Goal: Information Seeking & Learning: Learn about a topic

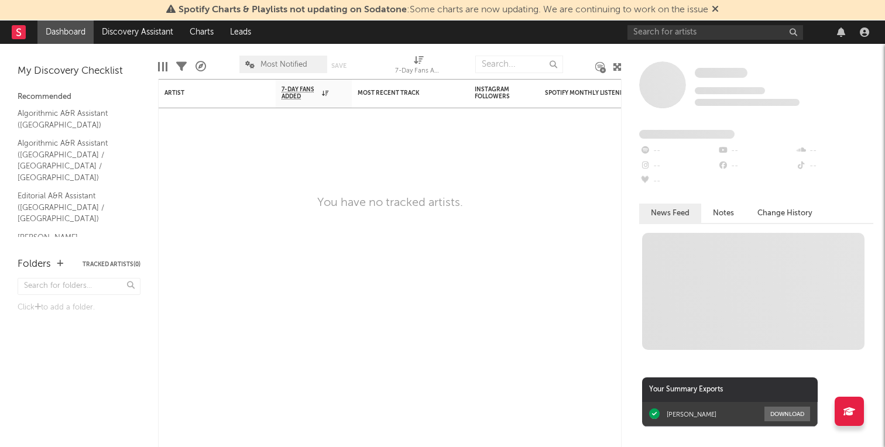
click at [482, 12] on span "Spotify Charts & Playlists not updating on Sodatone : Some charts are now updat…" at bounding box center [443, 9] width 530 height 9
click at [719, 13] on icon at bounding box center [715, 8] width 7 height 9
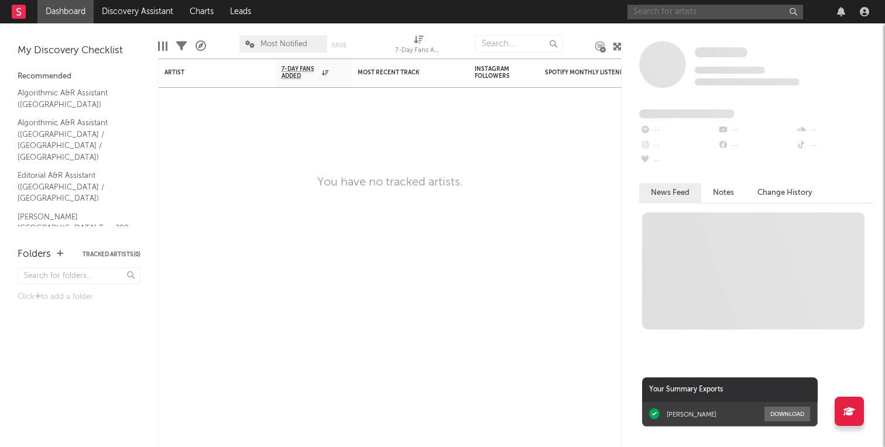
click at [700, 14] on input "text" at bounding box center [715, 12] width 176 height 15
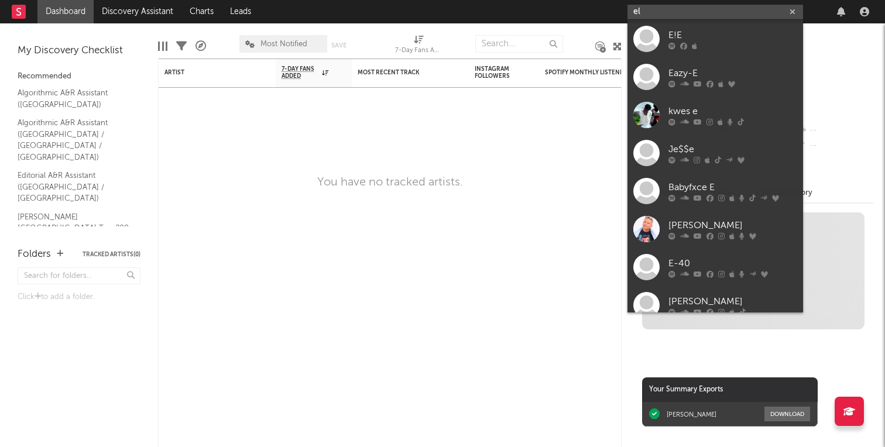
type input "e"
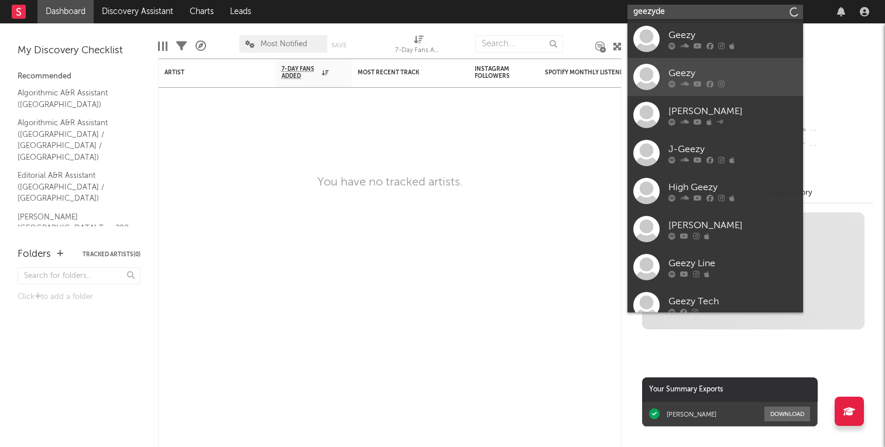
type input "geezydee"
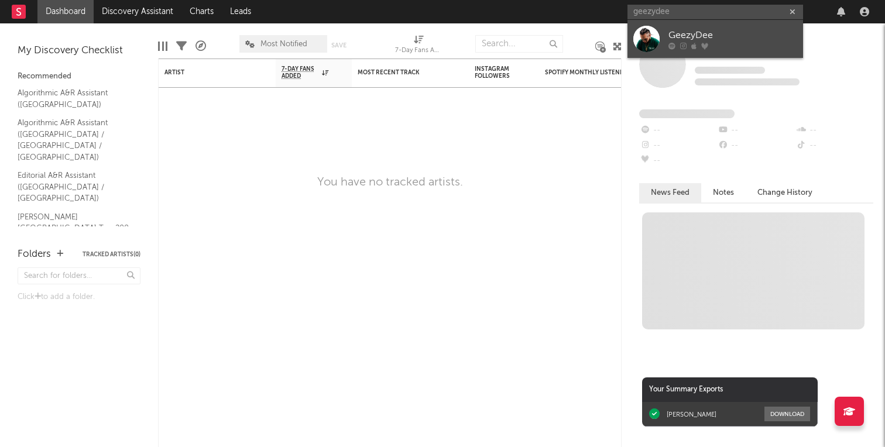
click at [736, 40] on div "GeezyDee" at bounding box center [732, 35] width 129 height 14
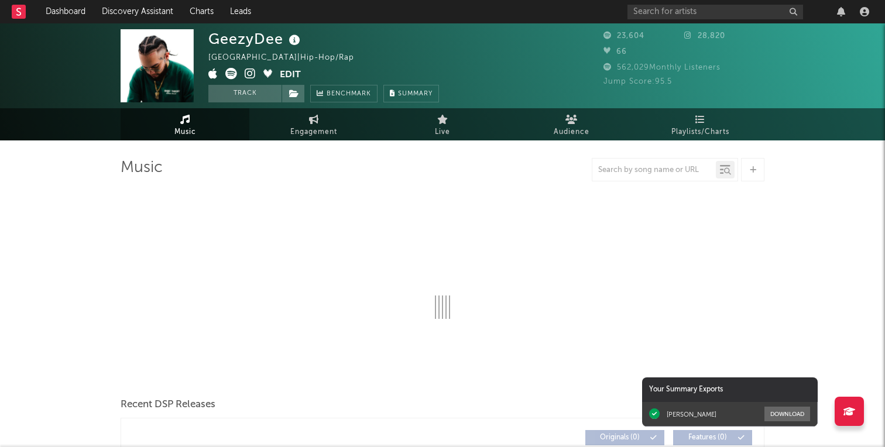
select select "1w"
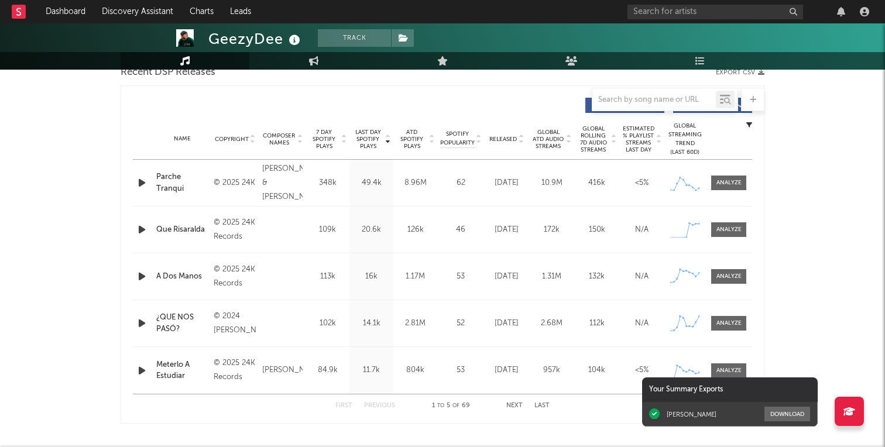
scroll to position [432, 0]
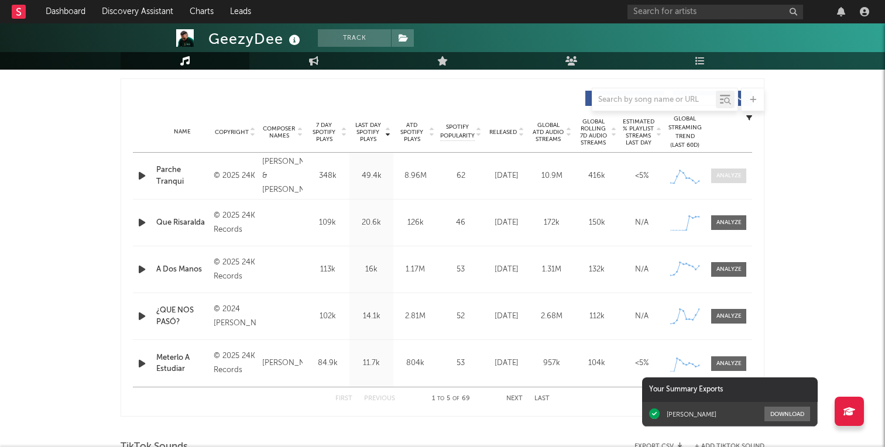
click at [734, 177] on div at bounding box center [728, 175] width 25 height 9
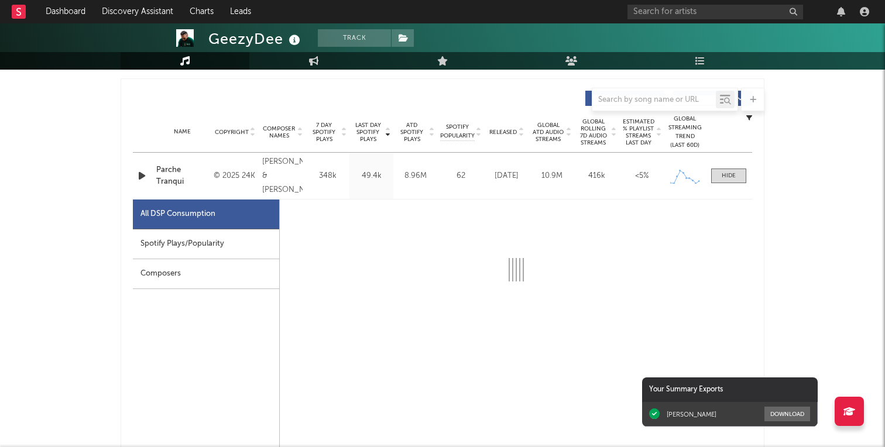
select select "1w"
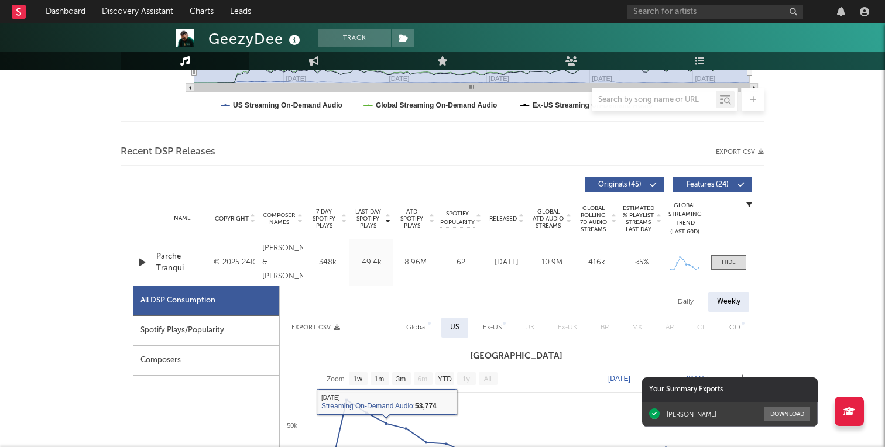
scroll to position [328, 0]
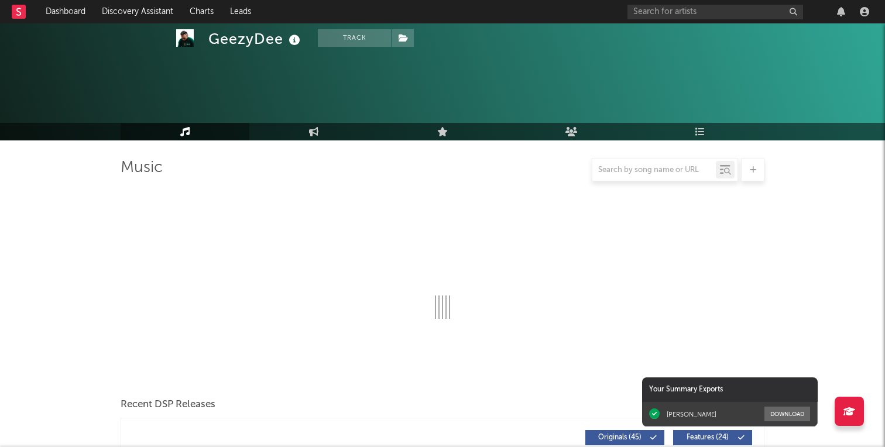
select select "1w"
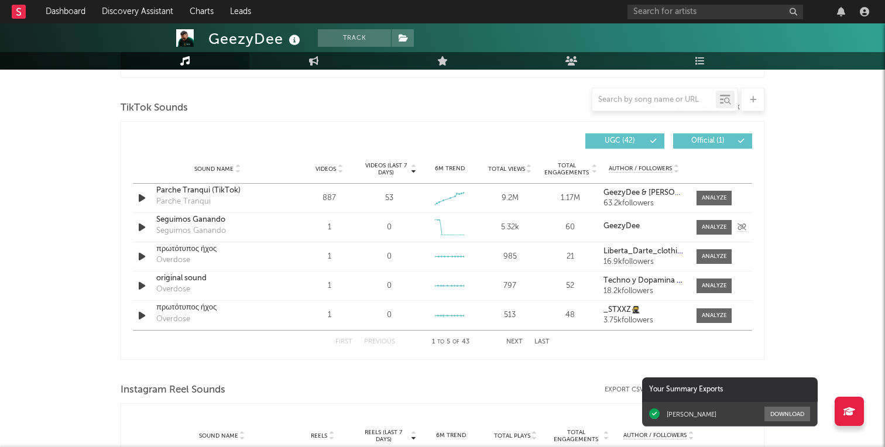
scroll to position [753, 0]
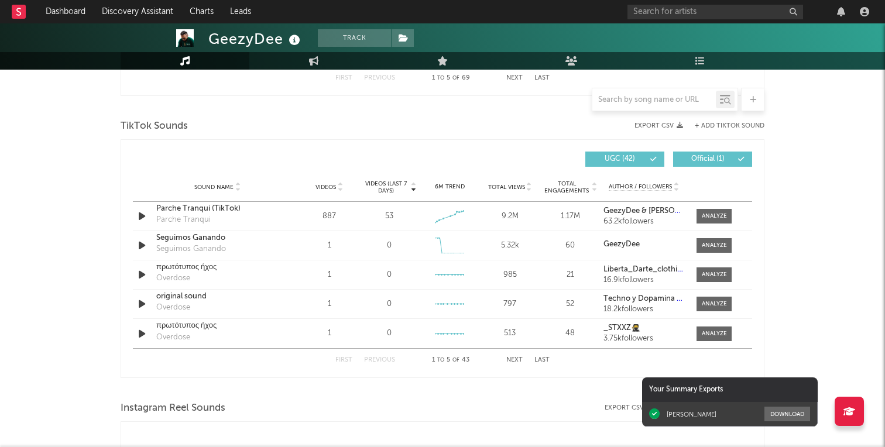
click at [335, 183] on div "Videos" at bounding box center [329, 187] width 54 height 9
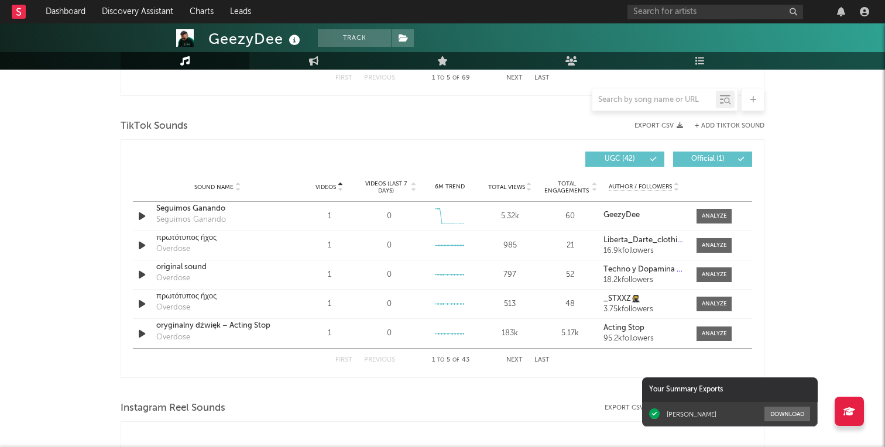
click at [335, 183] on div "Videos" at bounding box center [329, 187] width 54 height 9
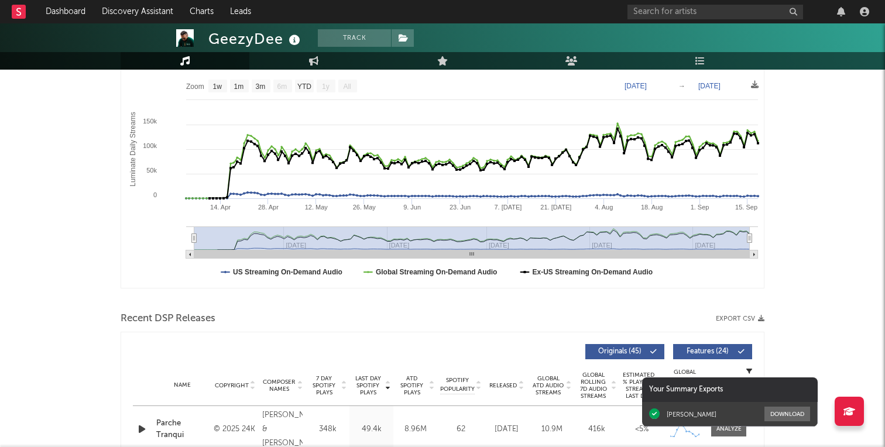
scroll to position [0, 0]
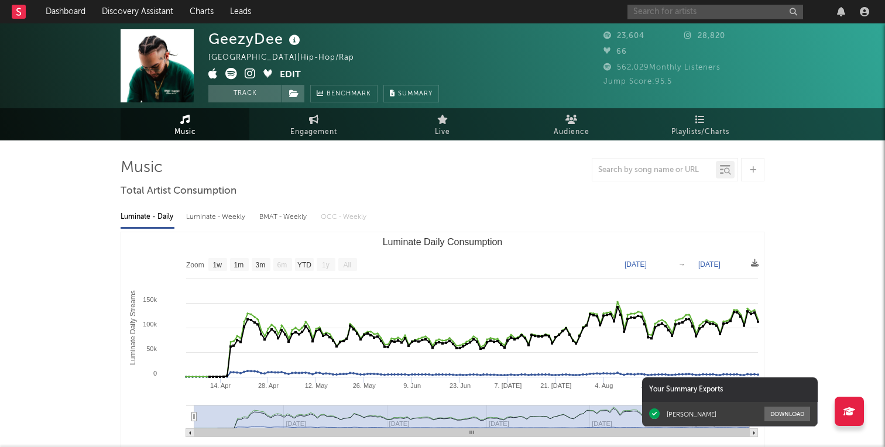
click at [686, 9] on input "text" at bounding box center [715, 12] width 176 height 15
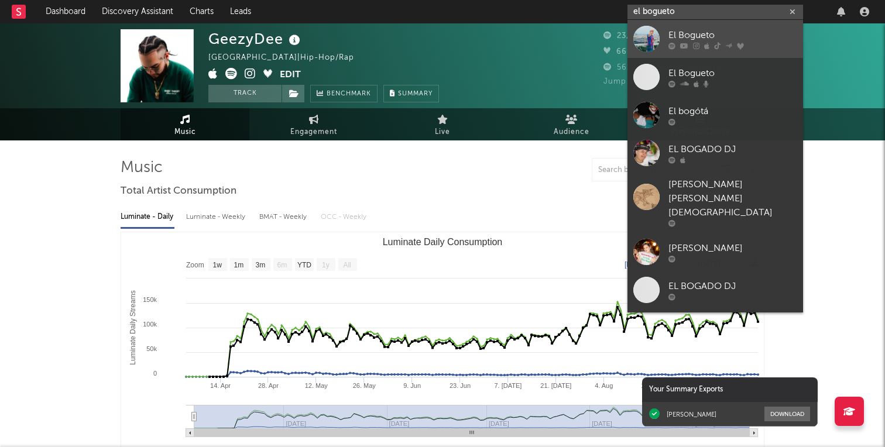
type input "el bogueto"
click at [689, 36] on div "El Bogueto" at bounding box center [732, 35] width 129 height 14
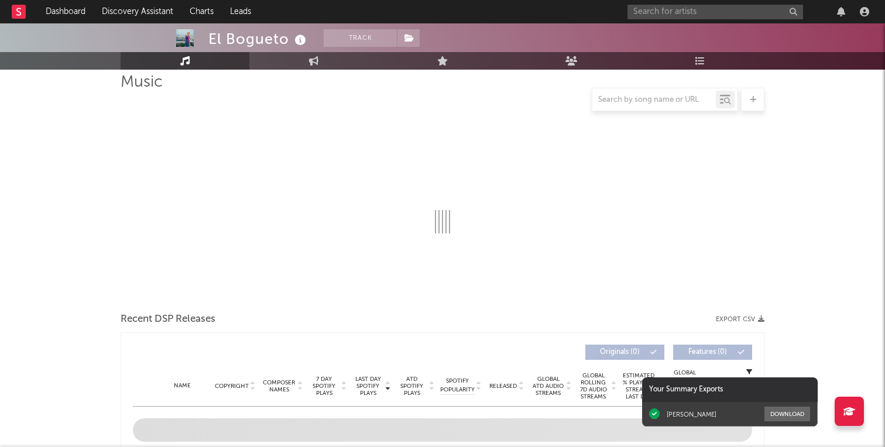
select select "6m"
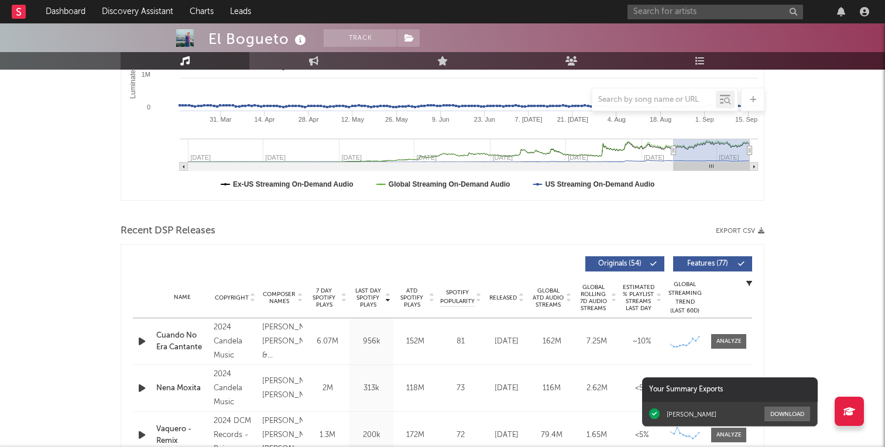
scroll to position [469, 0]
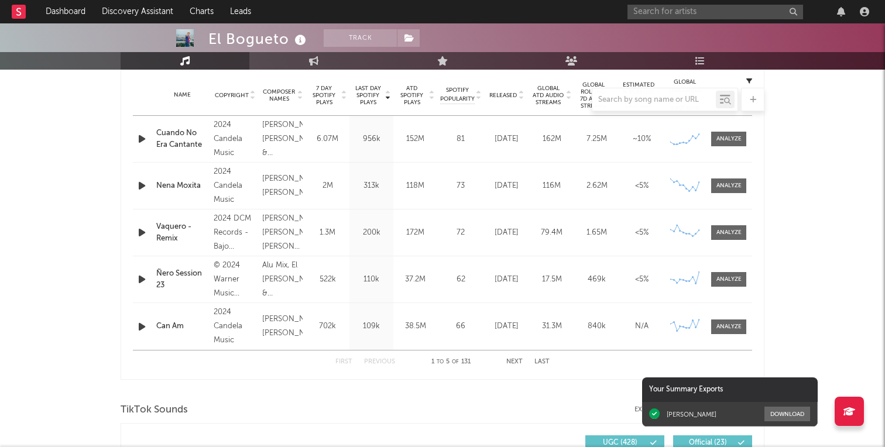
click at [516, 362] on button "Next" at bounding box center [514, 362] width 16 height 6
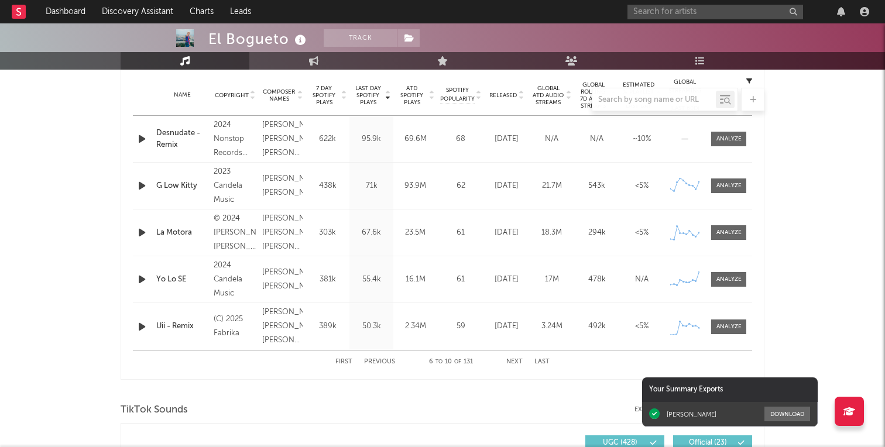
click at [516, 362] on button "Next" at bounding box center [514, 362] width 16 height 6
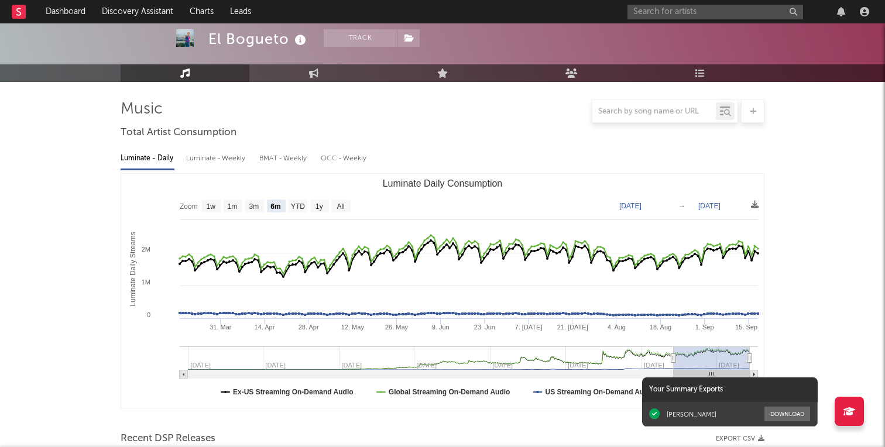
scroll to position [0, 0]
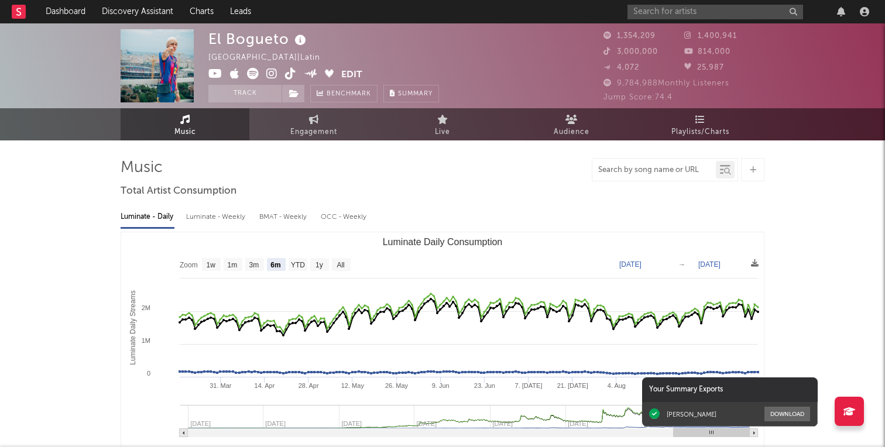
click at [638, 172] on input "text" at bounding box center [653, 170] width 123 height 9
type input "lamine yamal"
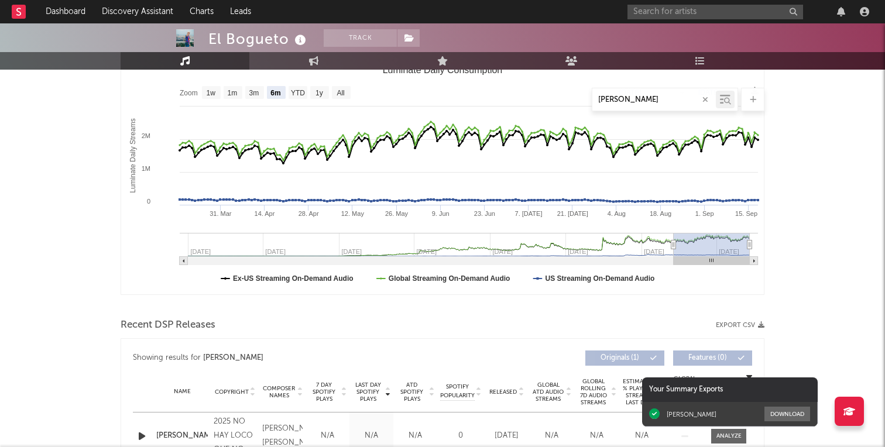
scroll to position [359, 0]
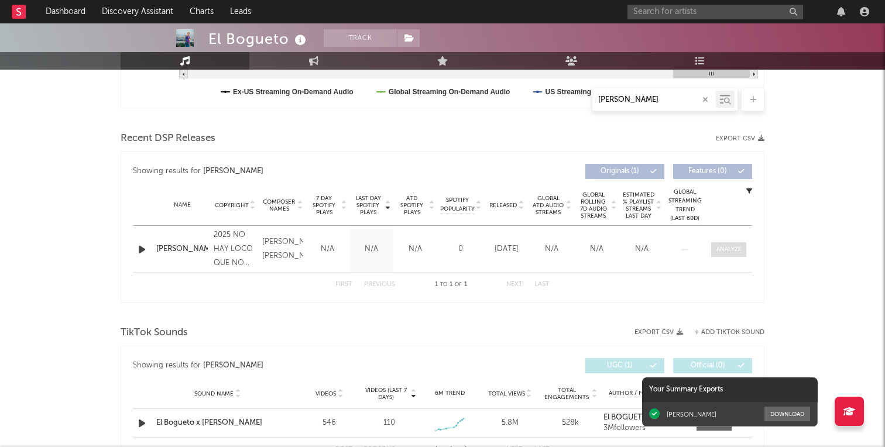
click at [724, 250] on div at bounding box center [728, 249] width 25 height 9
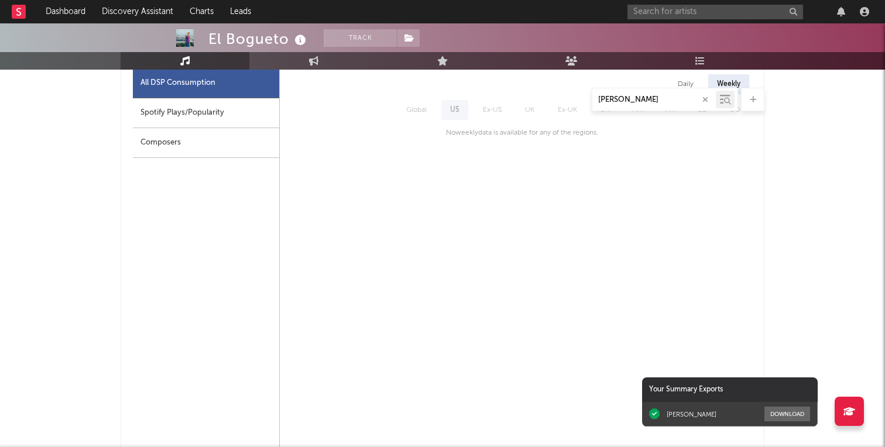
scroll to position [0, 0]
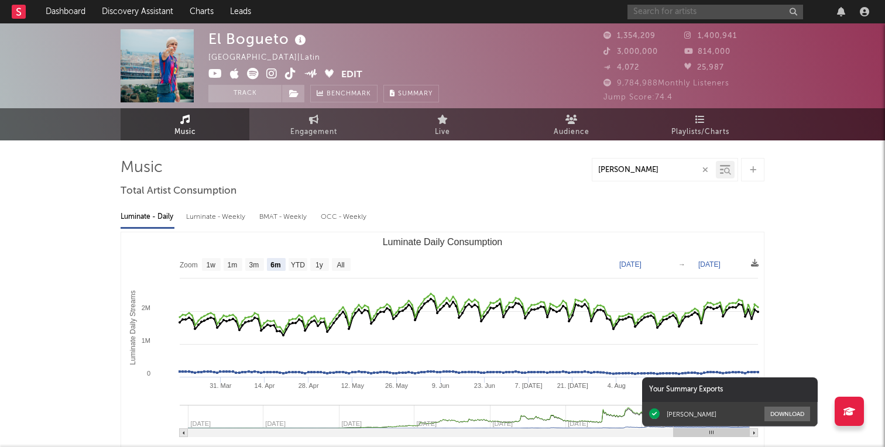
click at [674, 18] on input "text" at bounding box center [715, 12] width 176 height 15
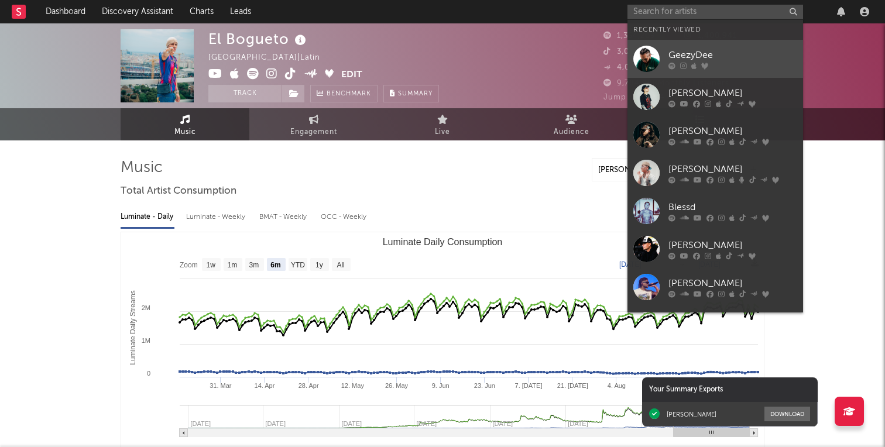
click at [685, 58] on div "GeezyDee" at bounding box center [732, 55] width 129 height 14
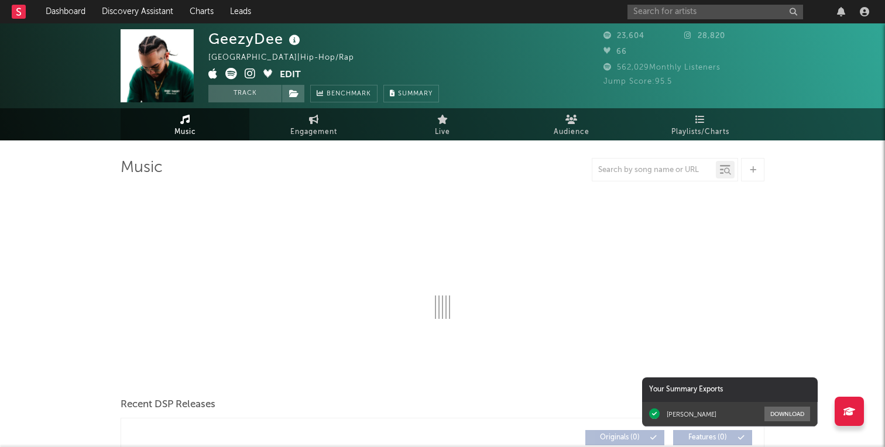
select select "1w"
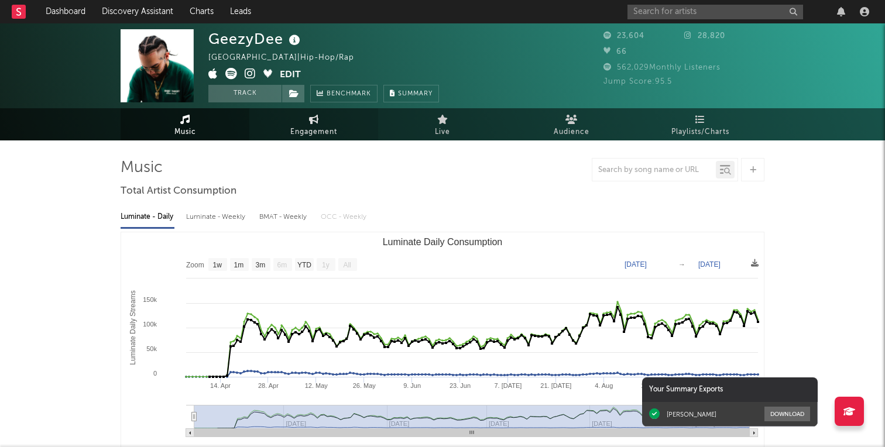
click at [306, 129] on span "Engagement" at bounding box center [313, 132] width 47 height 14
select select "1w"
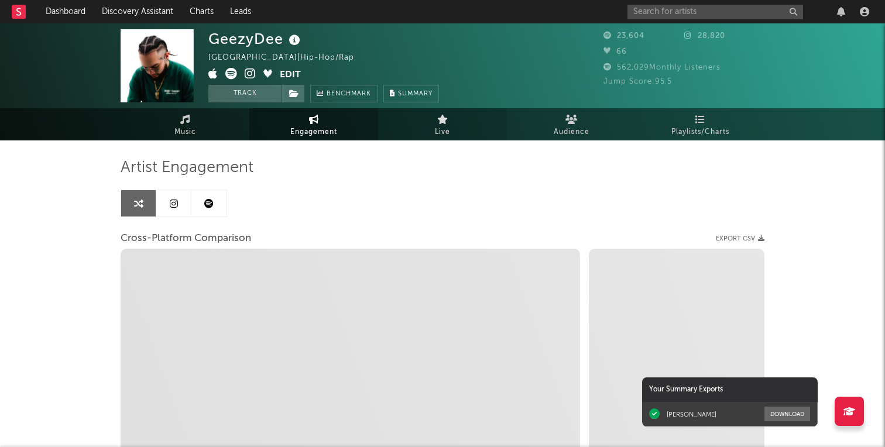
click at [457, 130] on link "Live" at bounding box center [442, 124] width 129 height 32
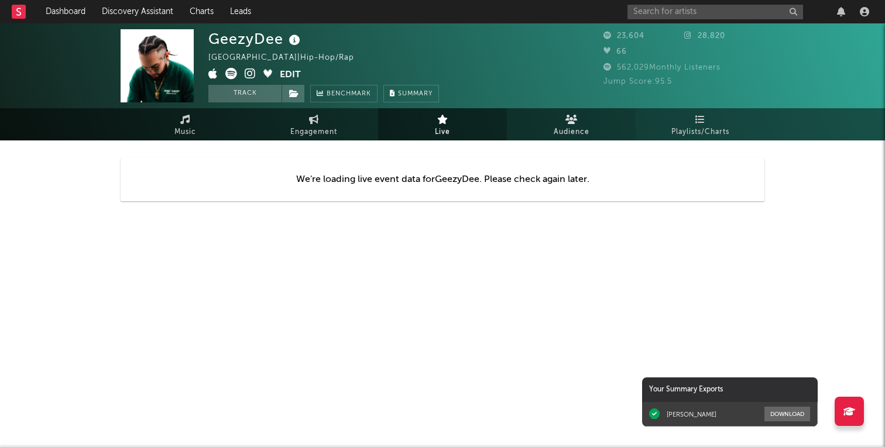
click at [559, 122] on link "Audience" at bounding box center [571, 124] width 129 height 32
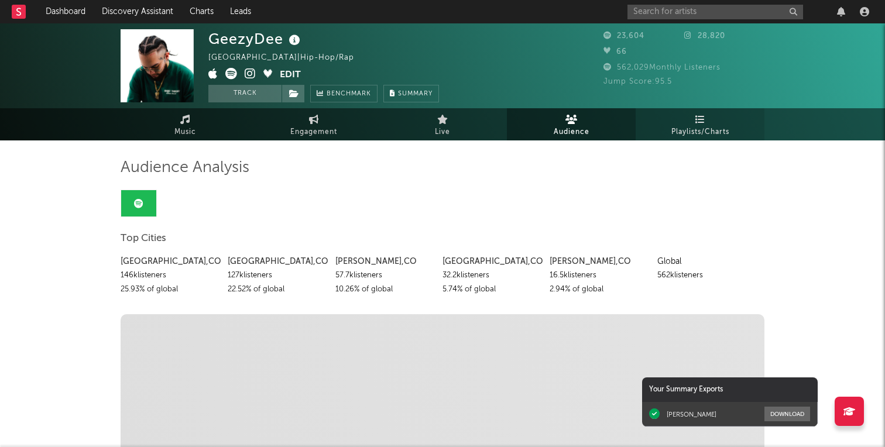
click at [712, 122] on link "Playlists/Charts" at bounding box center [699, 124] width 129 height 32
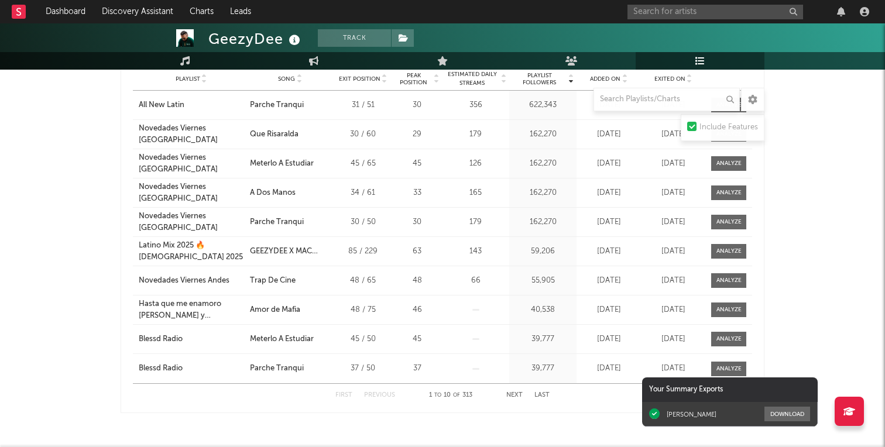
scroll to position [1755, 0]
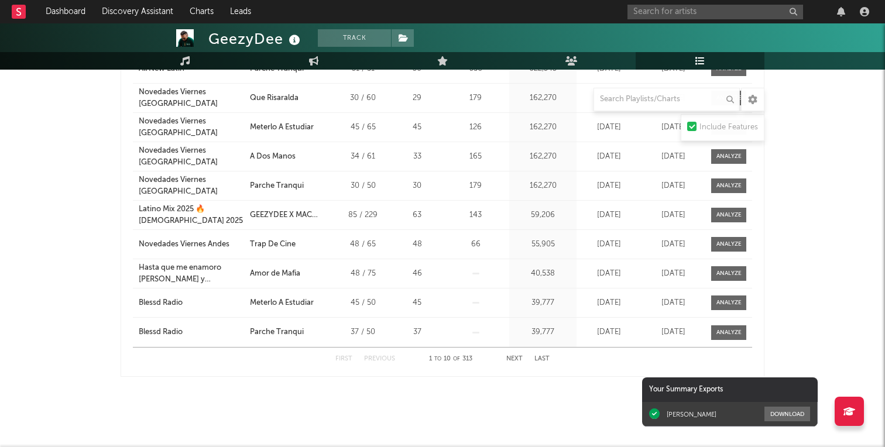
click at [516, 352] on div "First Previous 1 to 10 of 313 Next Last" at bounding box center [442, 359] width 214 height 23
click at [516, 358] on button "Next" at bounding box center [514, 359] width 16 height 6
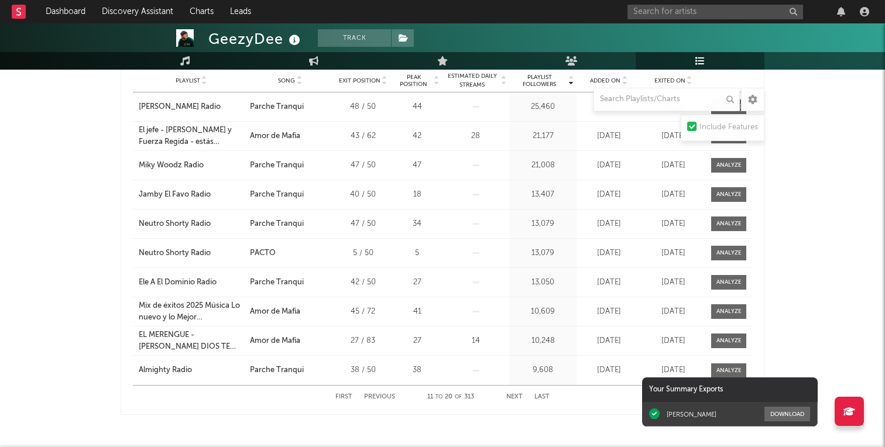
scroll to position [1718, 0]
click at [517, 396] on button "Next" at bounding box center [514, 396] width 16 height 6
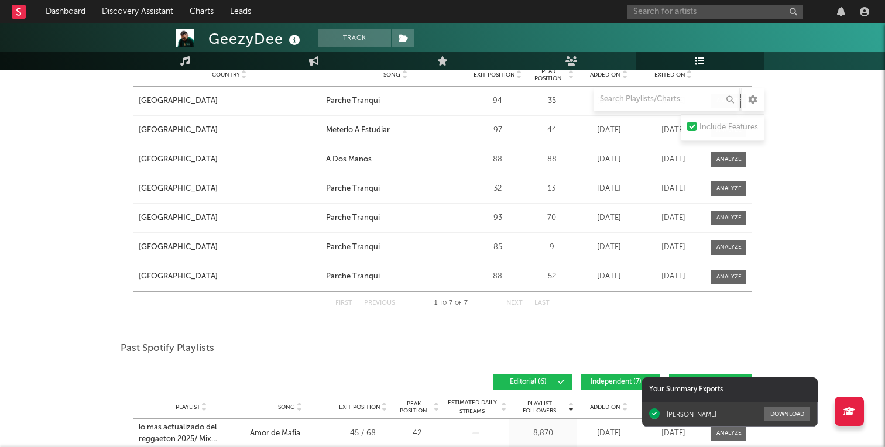
scroll to position [1207, 0]
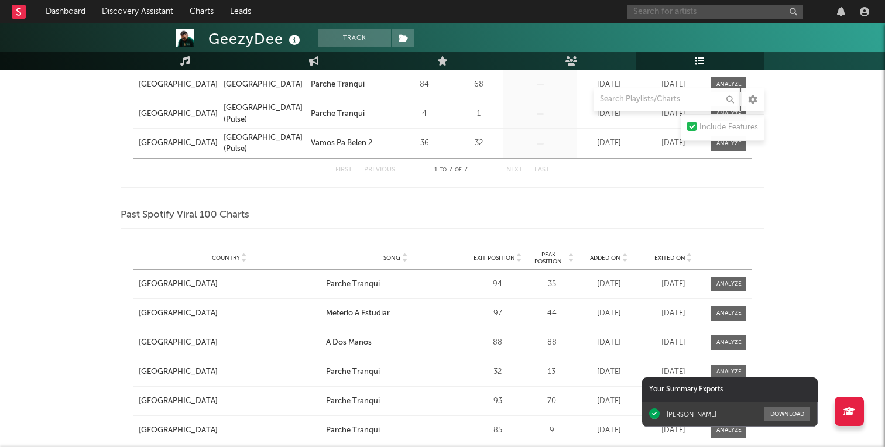
click at [676, 14] on input "text" at bounding box center [715, 12] width 176 height 15
click at [693, 9] on input "teddy coldcuts" at bounding box center [715, 12] width 176 height 15
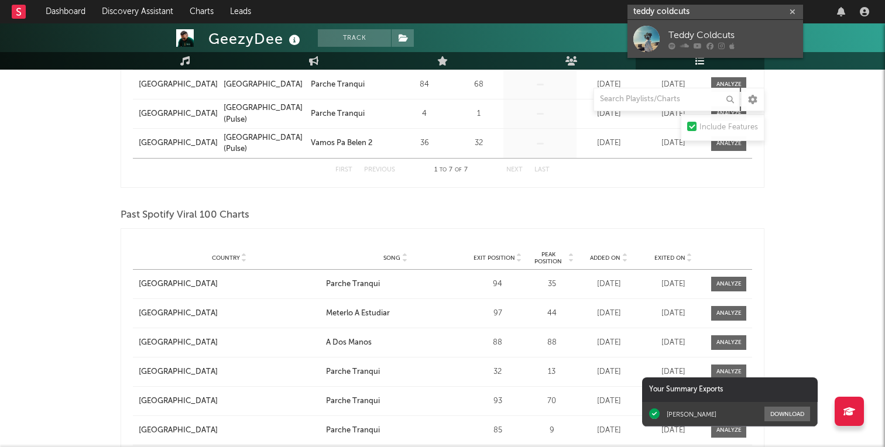
type input "teddy coldcuts"
click at [699, 20] on link "Teddy Coldcuts" at bounding box center [715, 39] width 176 height 38
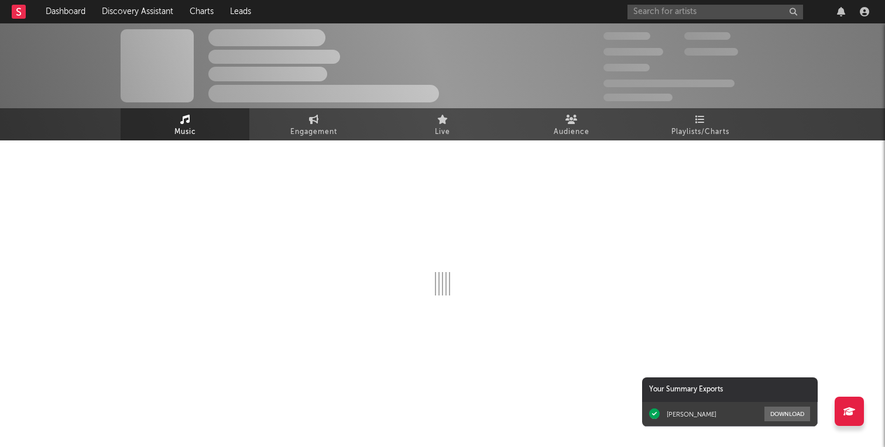
select select "6m"
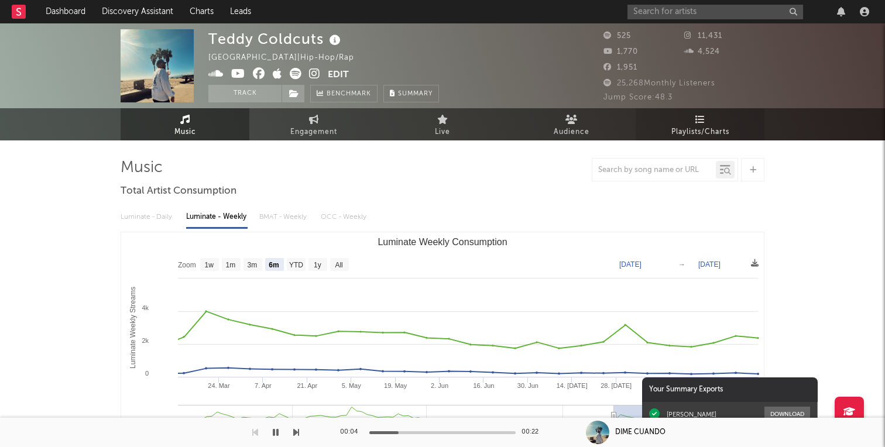
click at [659, 123] on link "Playlists/Charts" at bounding box center [699, 124] width 129 height 32
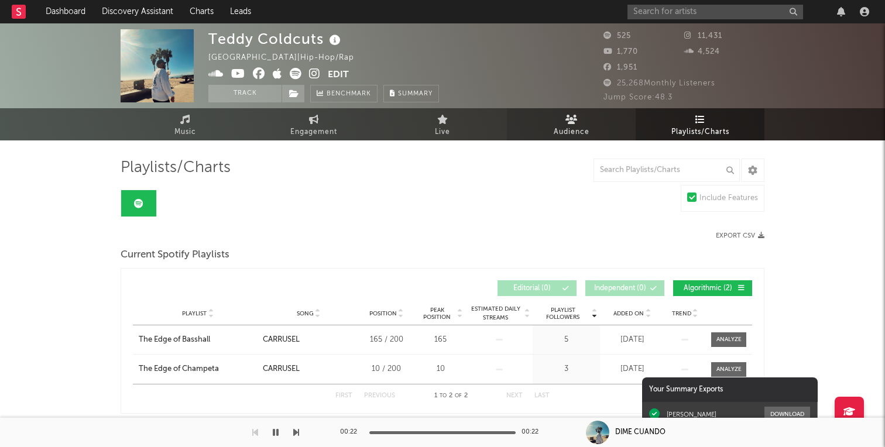
click at [548, 131] on link "Audience" at bounding box center [571, 124] width 129 height 32
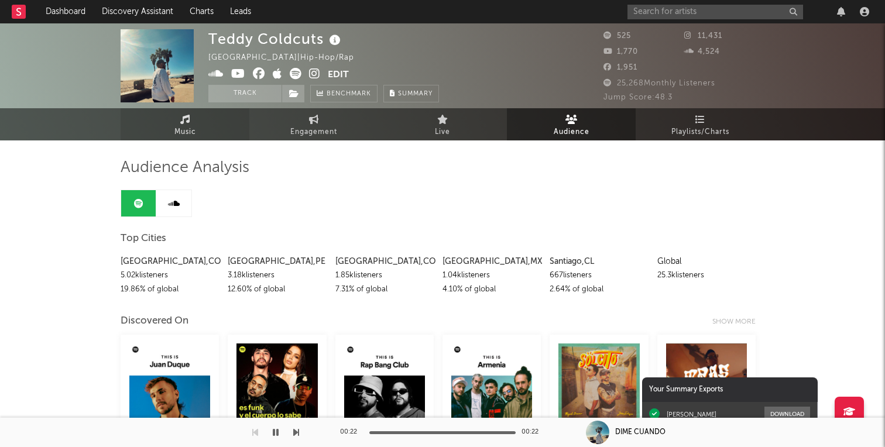
click at [194, 129] on span "Music" at bounding box center [185, 132] width 22 height 14
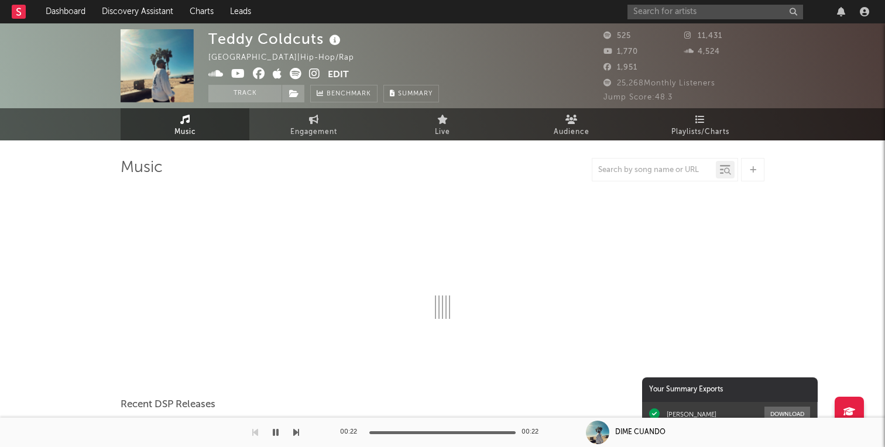
select select "6m"
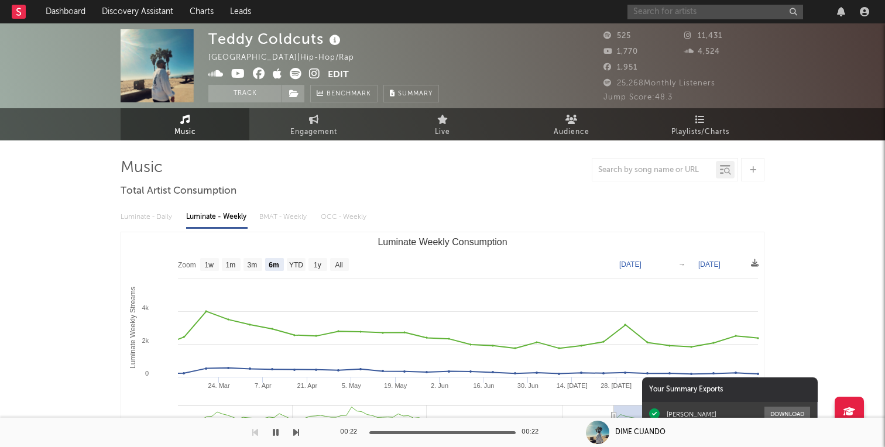
click at [665, 12] on input "text" at bounding box center [715, 12] width 176 height 15
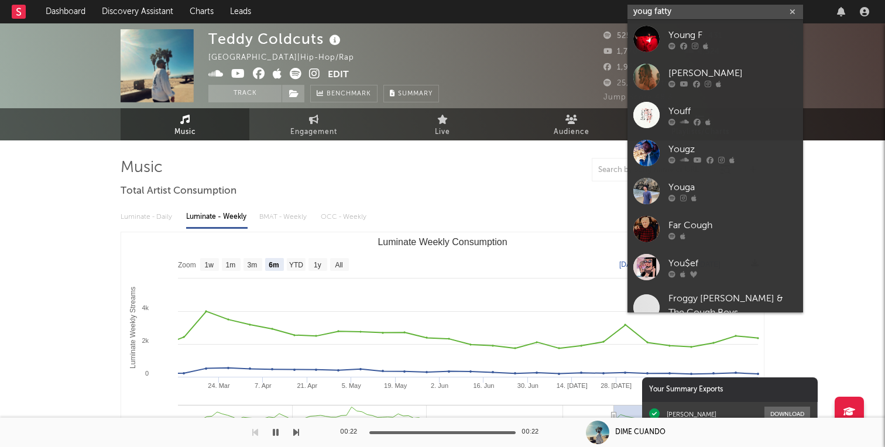
click at [648, 11] on input "youg fatty" at bounding box center [715, 12] width 176 height 15
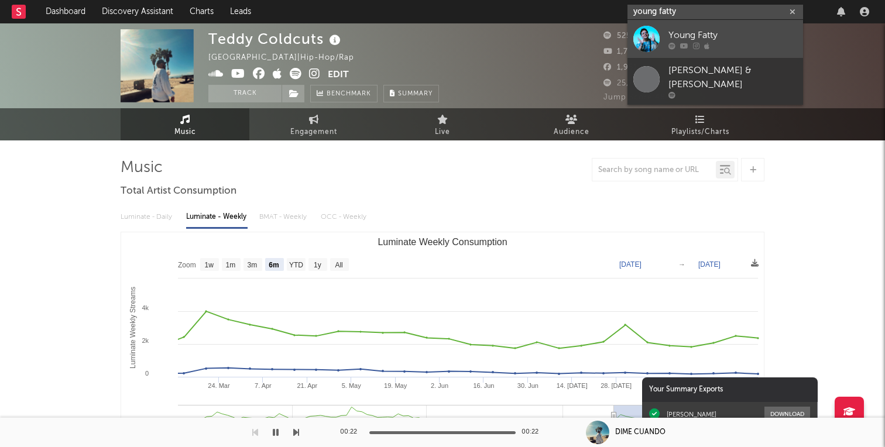
type input "young fatty"
click at [683, 36] on div "Young Fatty" at bounding box center [732, 35] width 129 height 14
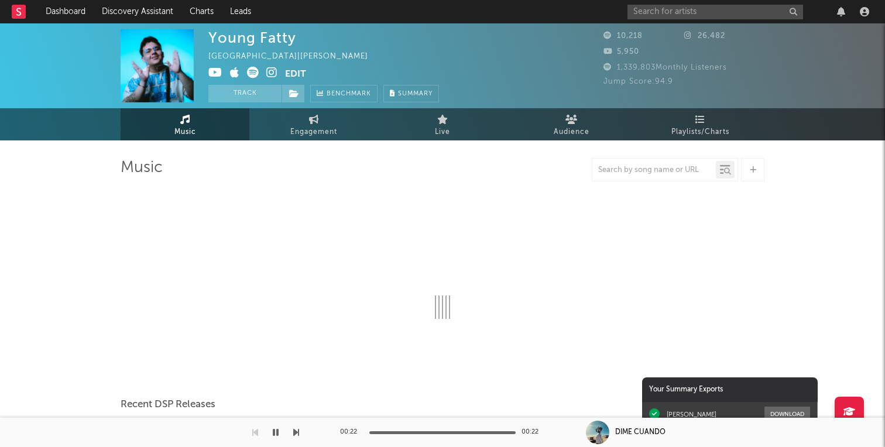
select select "1w"
